Goal: Task Accomplishment & Management: Manage account settings

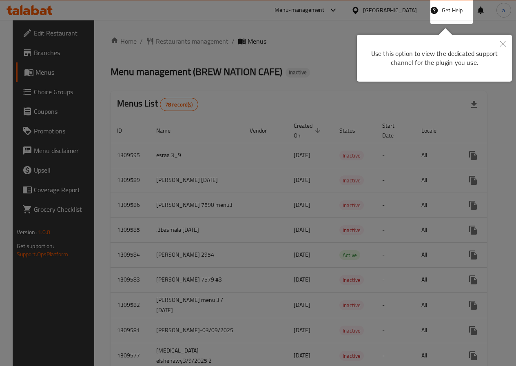
click at [500, 44] on icon "Close" at bounding box center [503, 44] width 6 height 6
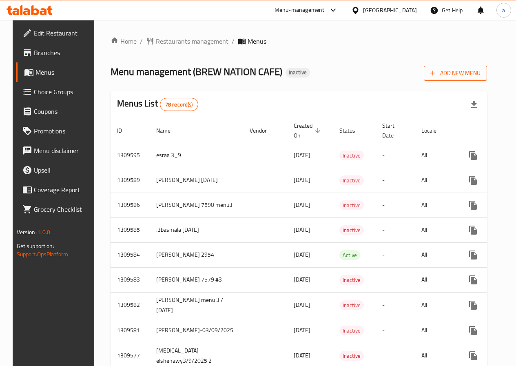
click at [481, 77] on span "Add New Menu" at bounding box center [456, 73] width 50 height 10
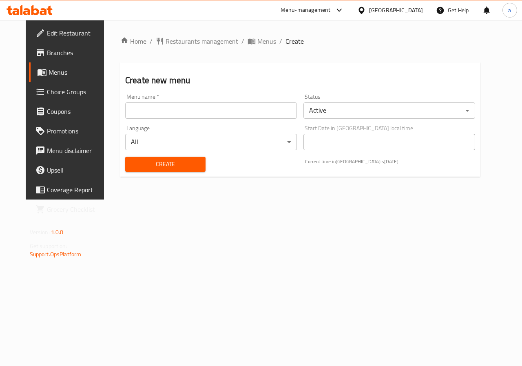
click at [268, 112] on input "text" at bounding box center [211, 110] width 172 height 16
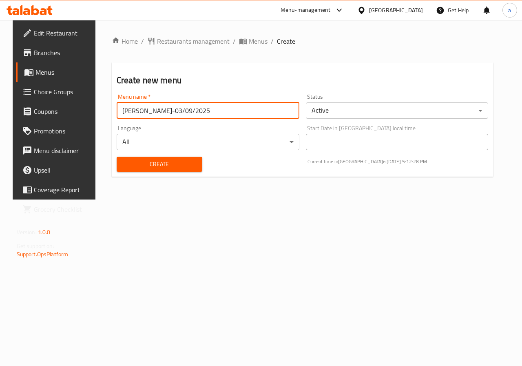
click at [167, 109] on input "[PERSON_NAME]-03/09/2025" at bounding box center [208, 110] width 183 height 16
click at [167, 111] on input "[PERSON_NAME]-03/09/2025" at bounding box center [208, 110] width 183 height 16
click at [164, 109] on input "[PERSON_NAME]-03/09/2025" at bounding box center [208, 110] width 183 height 16
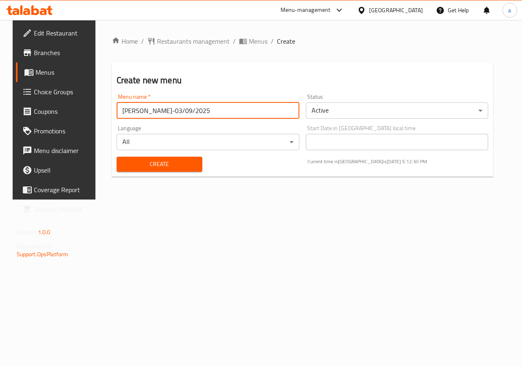
click at [164, 109] on input "[PERSON_NAME]-03/09/2025" at bounding box center [208, 110] width 183 height 16
type input "[PERSON_NAME]-06/09/2025"
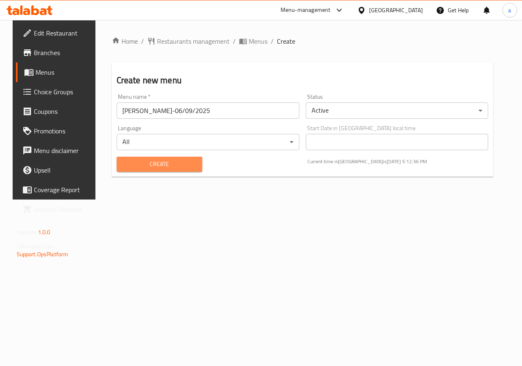
click at [164, 168] on span "Create" at bounding box center [159, 164] width 73 height 10
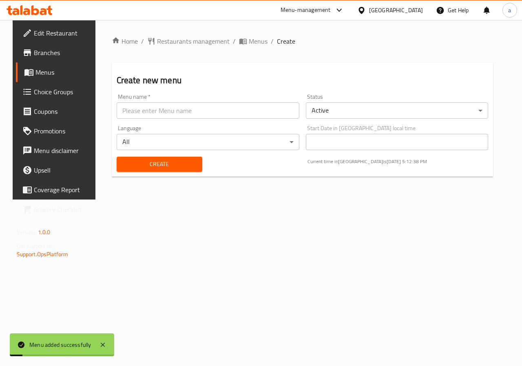
click at [36, 73] on span "Menus" at bounding box center [65, 72] width 58 height 10
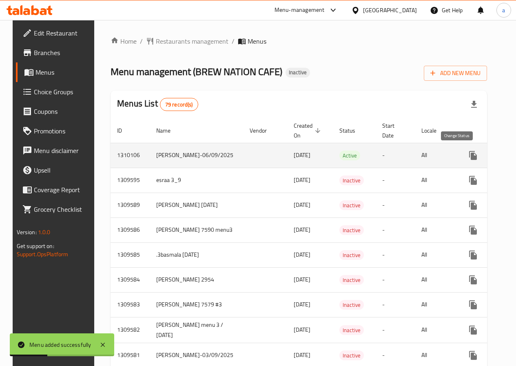
click at [488, 154] on icon "enhanced table" at bounding box center [493, 156] width 10 height 10
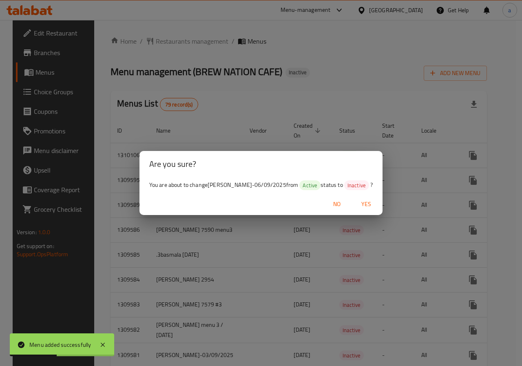
click at [331, 206] on span "No" at bounding box center [337, 204] width 20 height 10
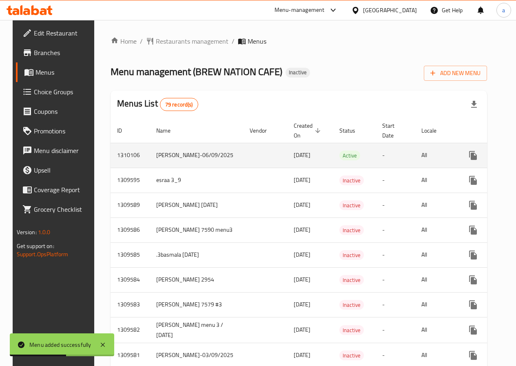
click at [488, 156] on icon "enhanced table" at bounding box center [493, 156] width 10 height 10
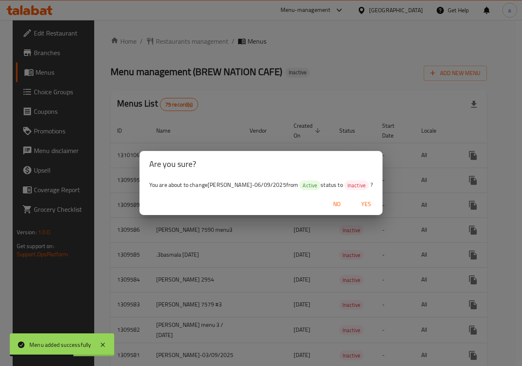
click at [362, 203] on span "Yes" at bounding box center [367, 204] width 20 height 10
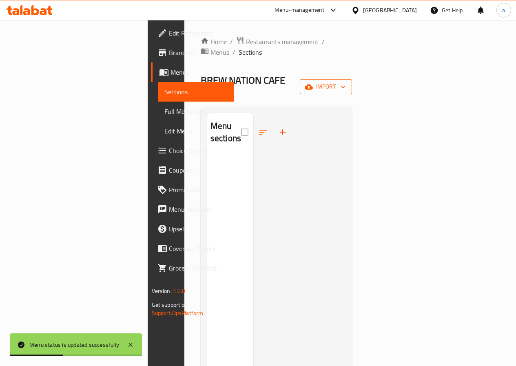
click at [352, 79] on button "import" at bounding box center [326, 86] width 52 height 15
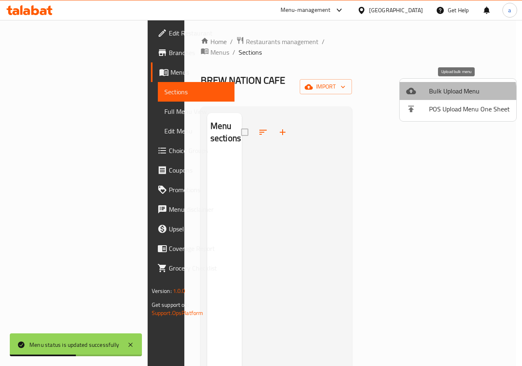
click at [451, 94] on span "Bulk Upload Menu" at bounding box center [469, 91] width 81 height 10
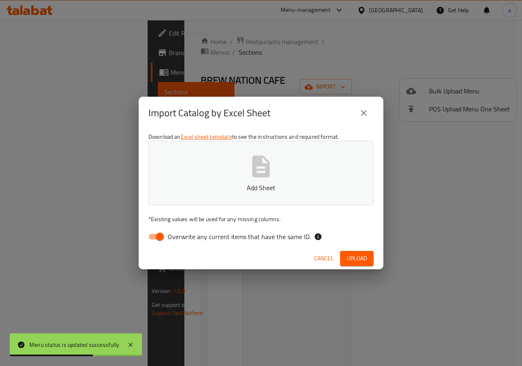
click at [158, 236] on input "Overwrite any current items that have the same ID." at bounding box center [160, 237] width 47 height 16
checkbox input "false"
click at [264, 183] on p "Add Sheet" at bounding box center [261, 188] width 200 height 10
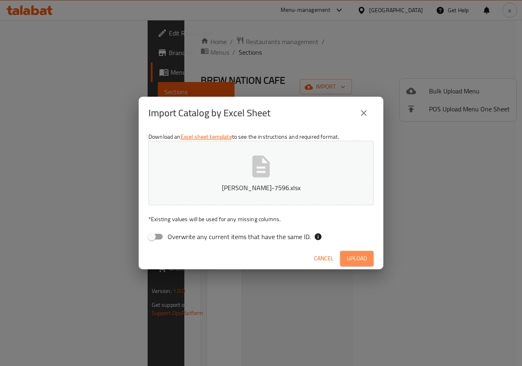
click at [343, 257] on button "Upload" at bounding box center [356, 258] width 33 height 15
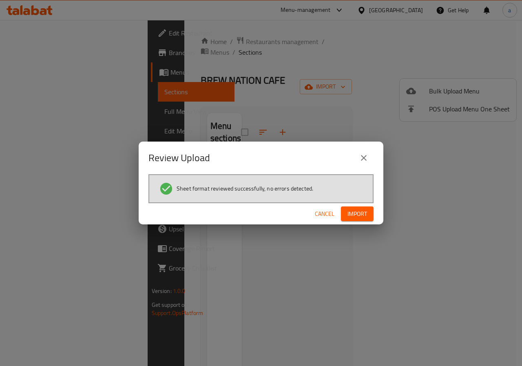
click at [349, 215] on span "Import" at bounding box center [358, 214] width 20 height 10
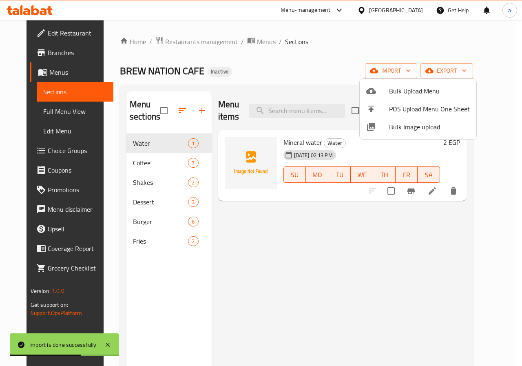
click at [318, 270] on div at bounding box center [261, 183] width 522 height 366
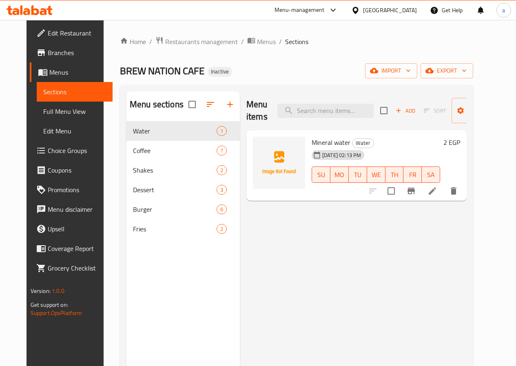
click at [318, 269] on div "Menu items Add Sort Manage items Mineral water Water [DATE] 02:13 PM SU MO TU W…" at bounding box center [353, 274] width 227 height 366
click at [57, 76] on span "Menus" at bounding box center [77, 72] width 57 height 10
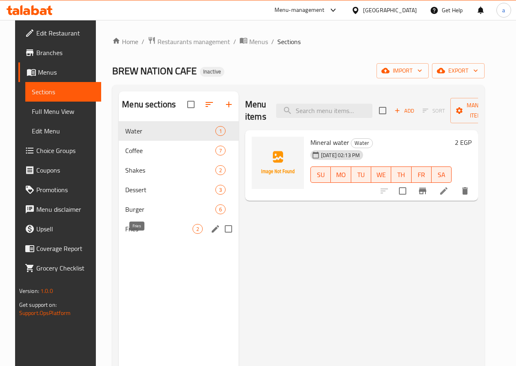
click at [144, 234] on span "Fries" at bounding box center [158, 229] width 67 height 10
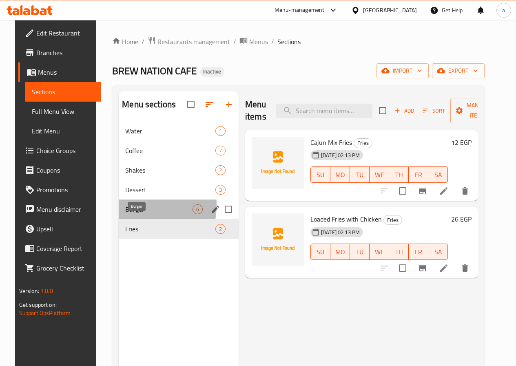
click at [125, 214] on span "Burger" at bounding box center [158, 209] width 67 height 10
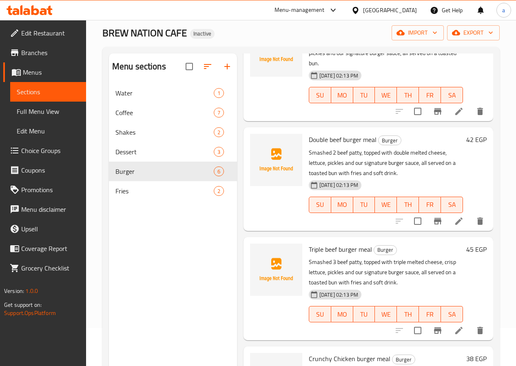
scroll to position [114, 0]
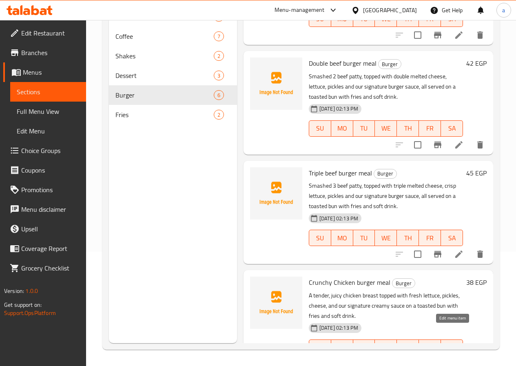
click at [456, 360] on icon at bounding box center [459, 363] width 7 height 7
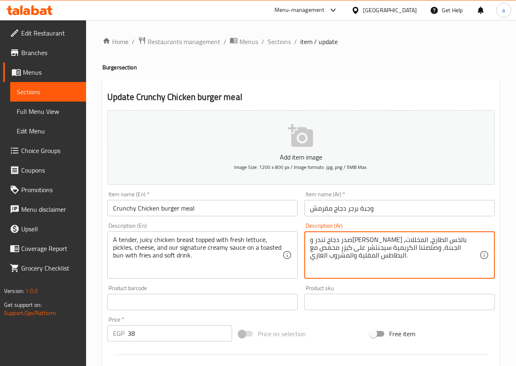
type textarea "صدر دجاج تندر و[PERSON_NAME] بالخس الطازج، المخللات، الجبنة، وصلصتنا الكريمية س…"
click at [422, 224] on div "Description (Ar) صدر دجاج تندر و[PERSON_NAME] بالخس الطازج، المخللات، الجبنة، و…" at bounding box center [399, 251] width 191 height 56
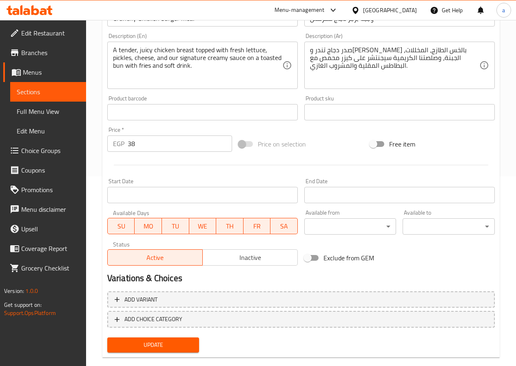
scroll to position [204, 0]
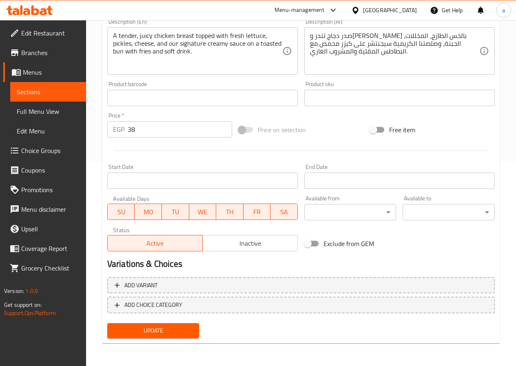
click at [130, 329] on span "Update" at bounding box center [153, 331] width 79 height 10
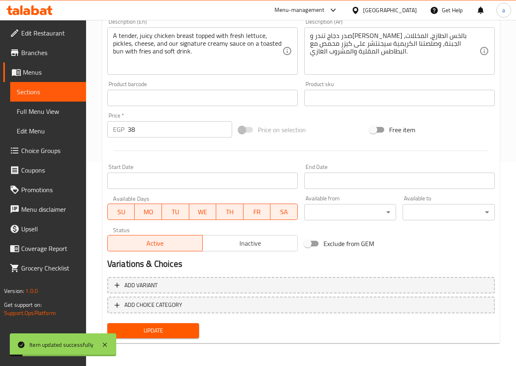
click at [36, 84] on link "Sections" at bounding box center [48, 92] width 76 height 20
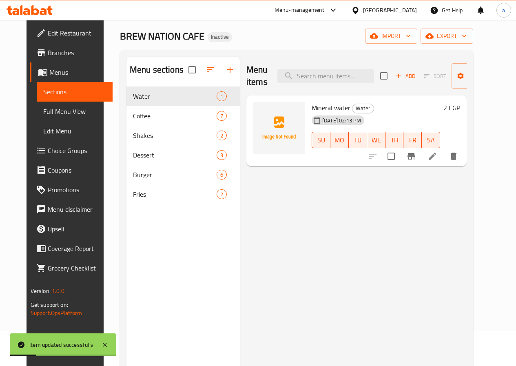
scroll to position [33, 0]
